Goal: Information Seeking & Learning: Find specific page/section

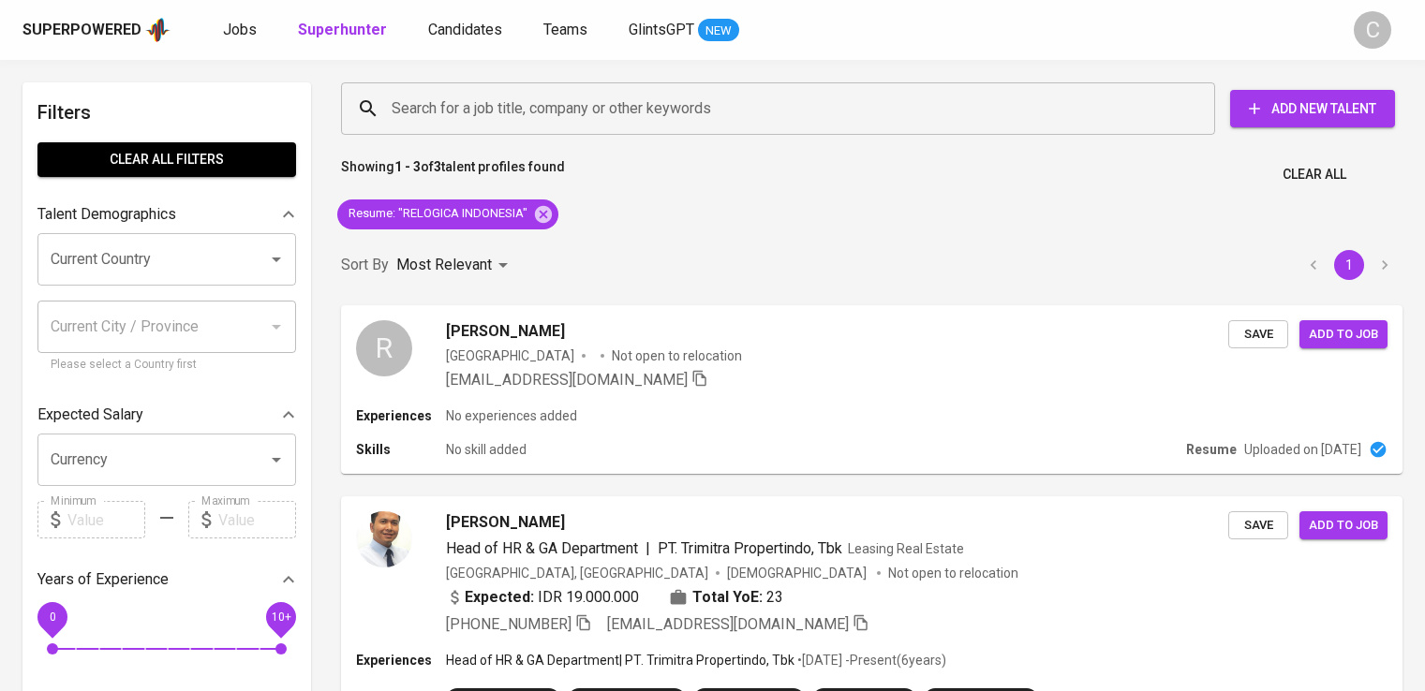
click at [533, 204] on icon at bounding box center [543, 214] width 21 height 21
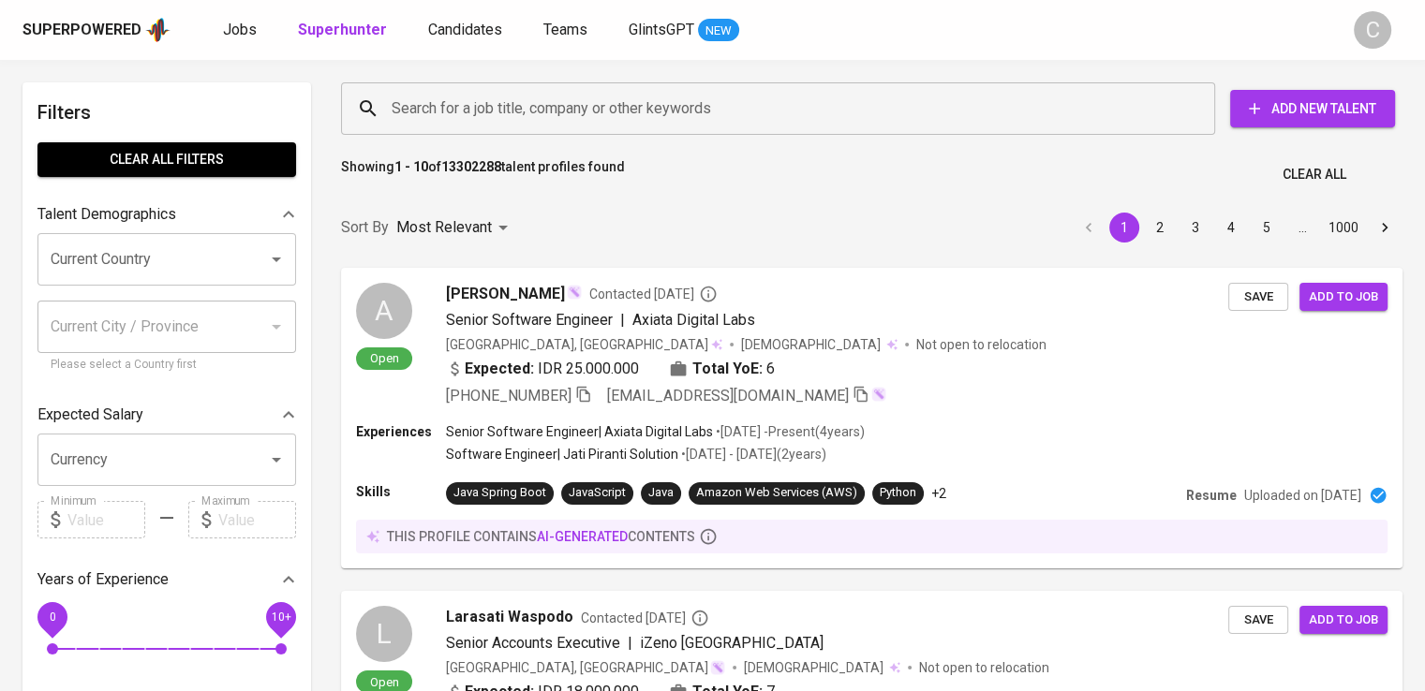
click at [476, 116] on input "Search for a job title, company or other keywords" at bounding box center [782, 109] width 791 height 36
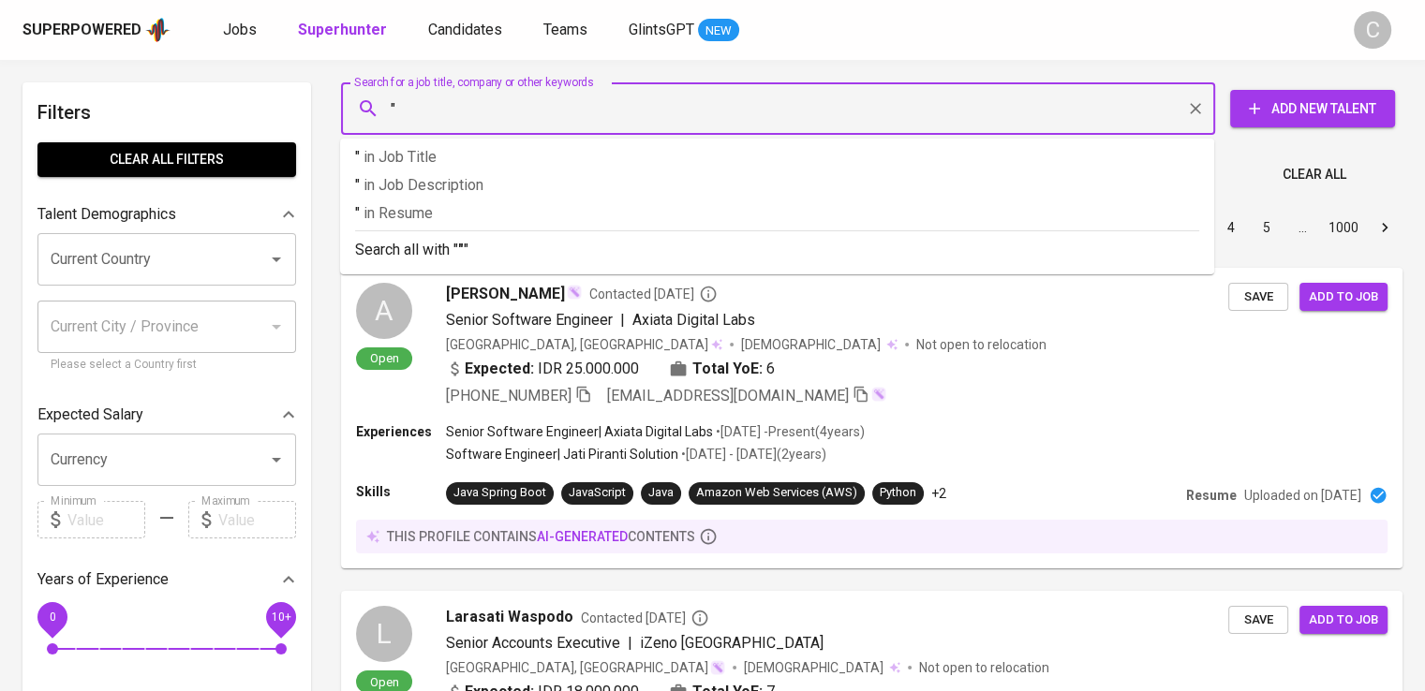
paste input "megapolitan developments"
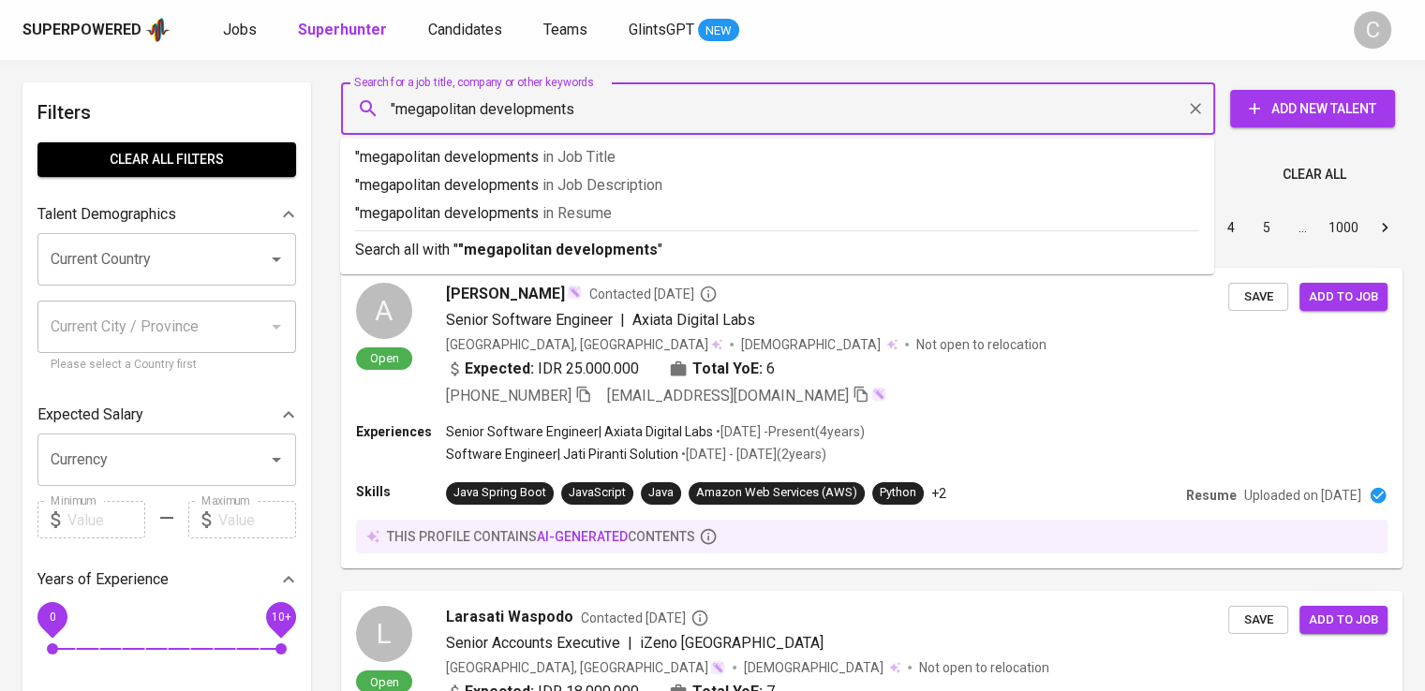
type input ""megapolitan developments""
click at [539, 218] on p ""megapolitan developments" in [GEOGRAPHIC_DATA]" at bounding box center [777, 213] width 844 height 22
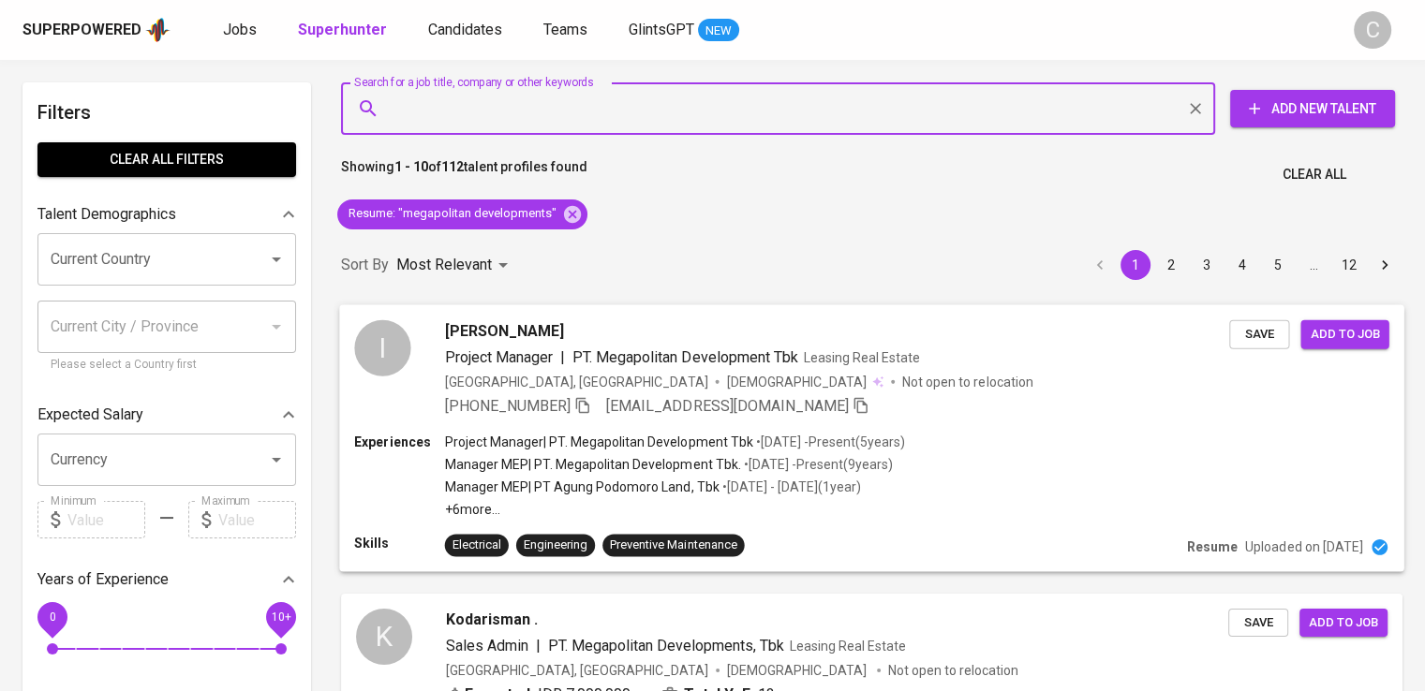
click at [902, 381] on p "Not open to relocation" at bounding box center [967, 381] width 130 height 19
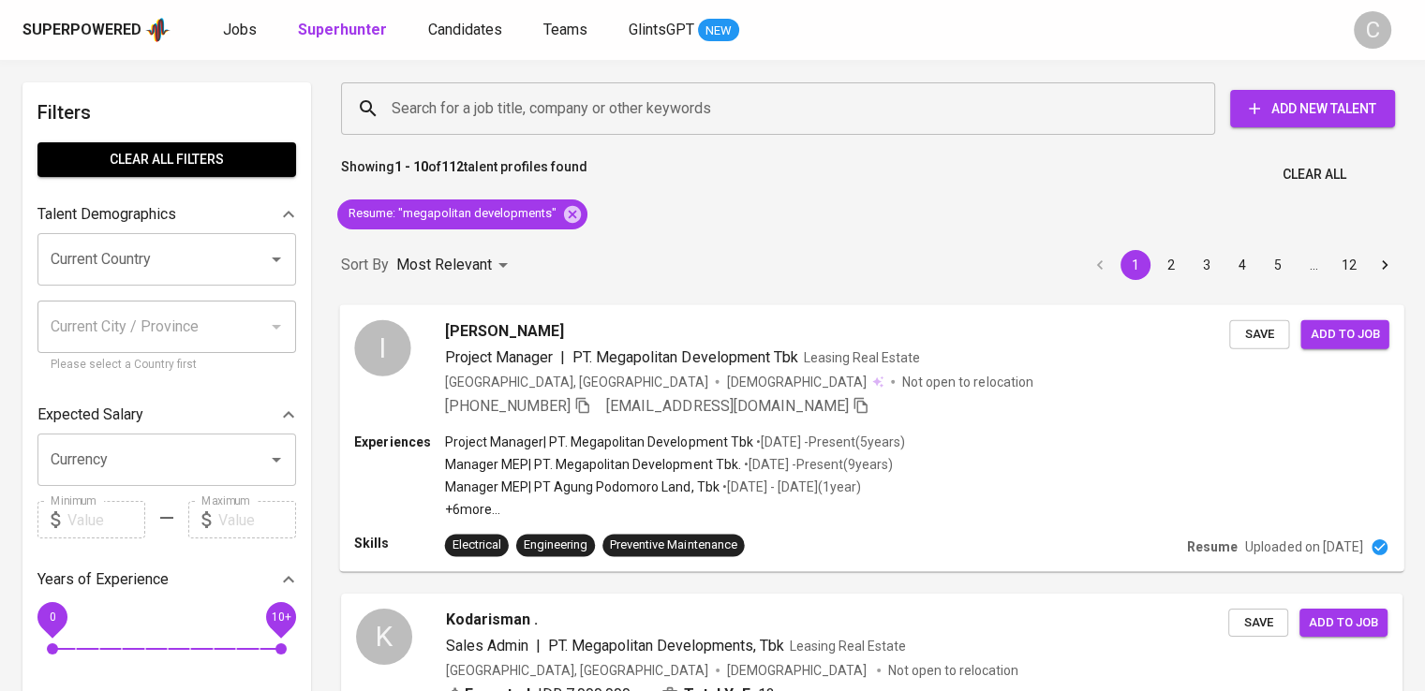
click at [914, 421] on div "I [PERSON_NAME] Project Manager | PT. Megapolitan Development Tbk Leasing Real …" at bounding box center [871, 367] width 1064 height 127
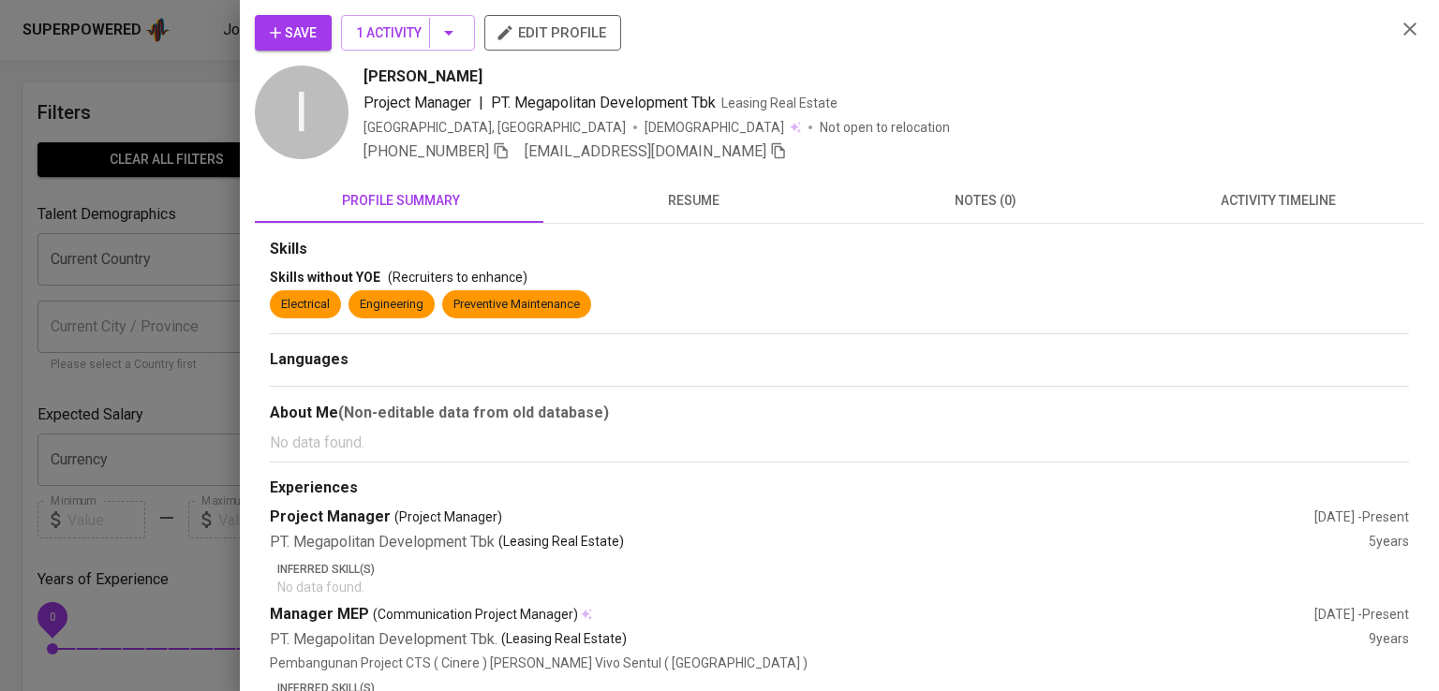
click at [1168, 77] on div "[PERSON_NAME]" at bounding box center [871, 77] width 1017 height 22
click at [499, 153] on icon "button" at bounding box center [501, 150] width 17 height 17
